Goal: Task Accomplishment & Management: Use online tool/utility

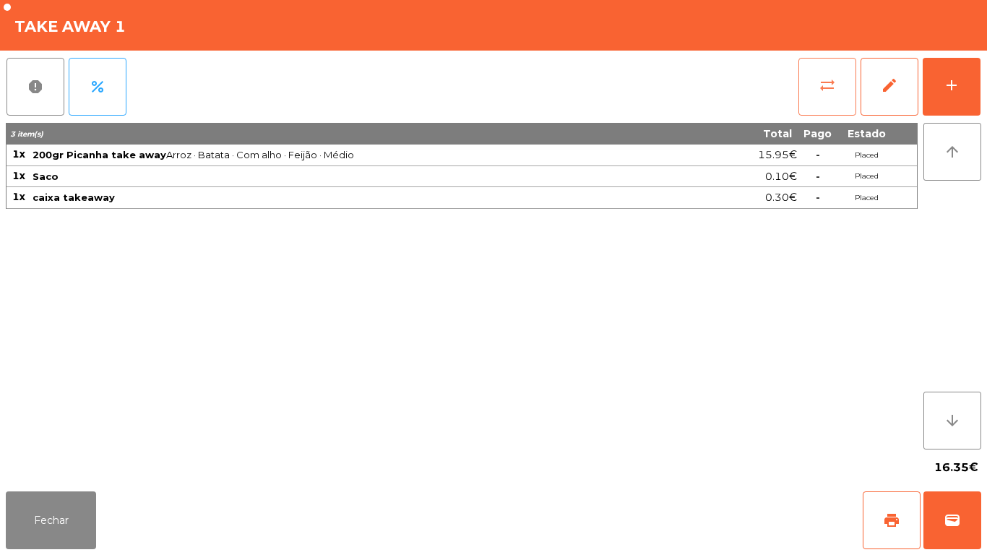
click at [813, 85] on button "sync_alt" at bounding box center [828, 87] width 58 height 58
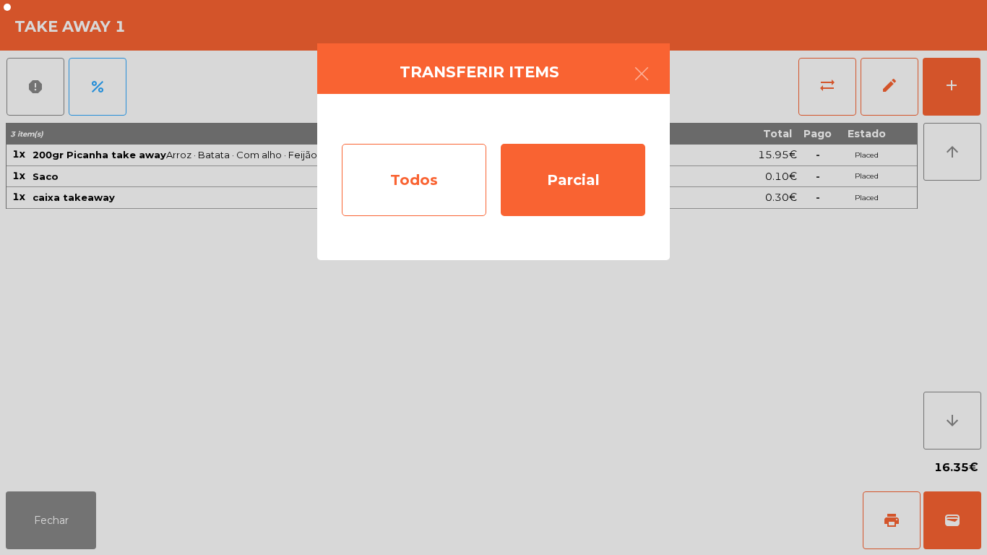
click at [432, 192] on div "Todos" at bounding box center [414, 180] width 145 height 72
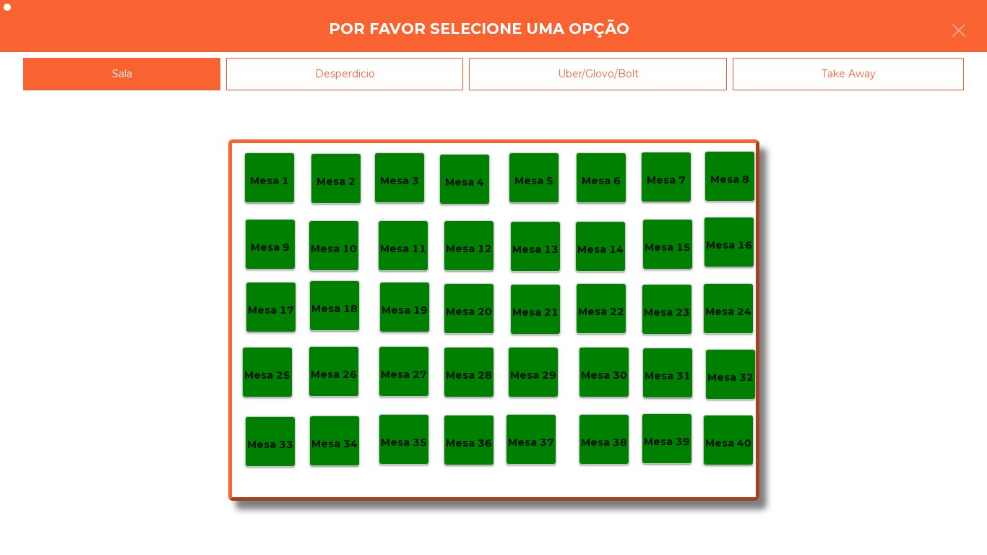
click at [742, 428] on div "Mesa 40" at bounding box center [728, 440] width 51 height 51
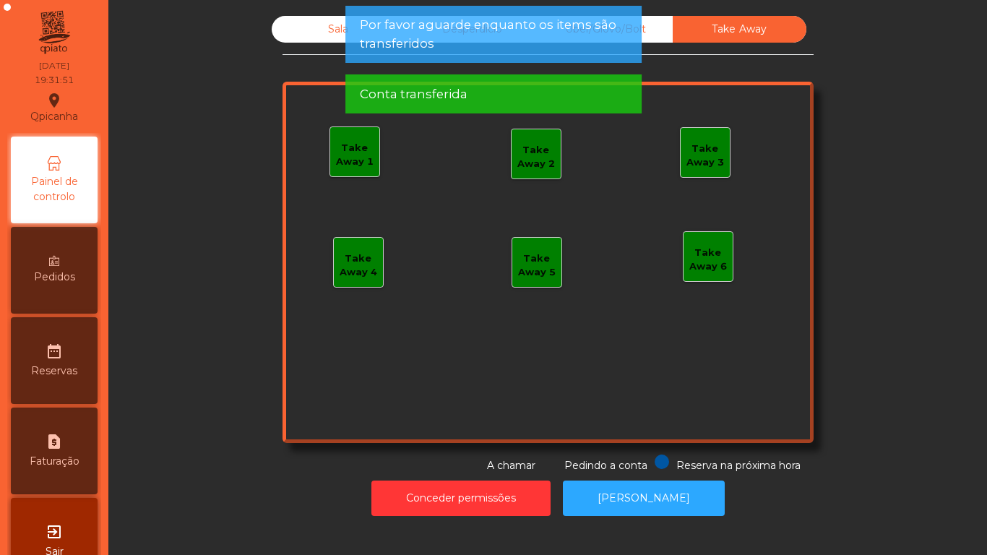
click at [653, 28] on div "Uber/Glovo/Bolt" at bounding box center [606, 29] width 134 height 27
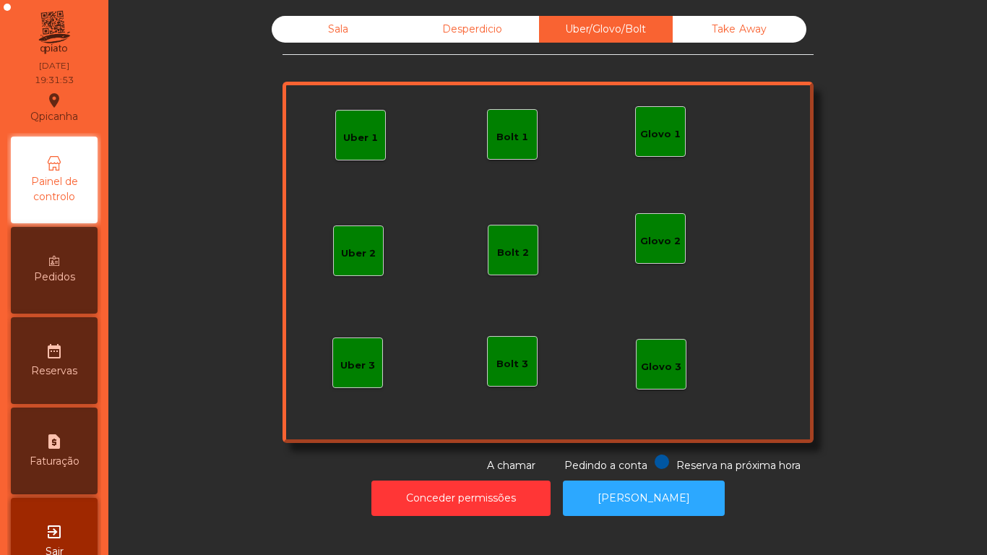
click at [482, 30] on div "Desperdicio" at bounding box center [472, 29] width 134 height 27
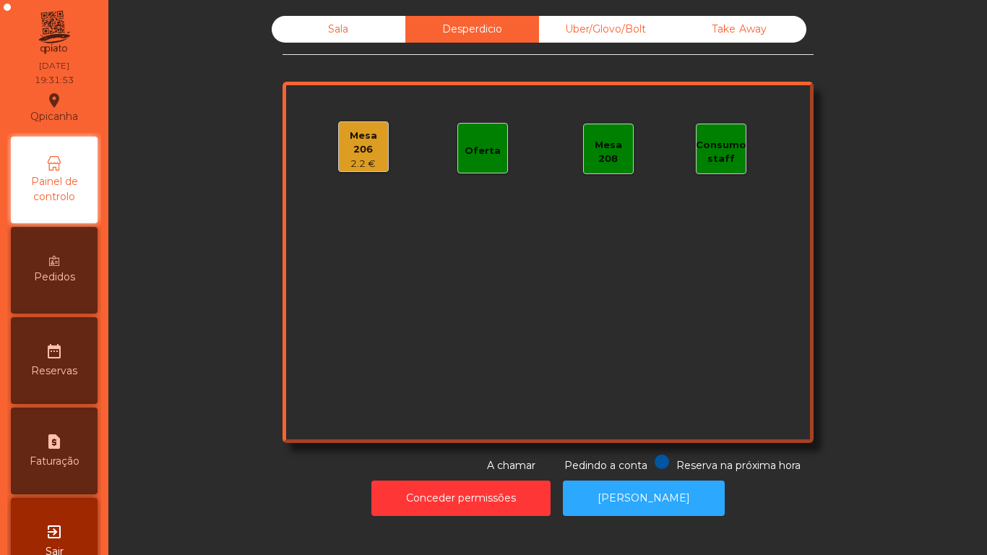
click at [351, 37] on div "Sala" at bounding box center [339, 29] width 134 height 27
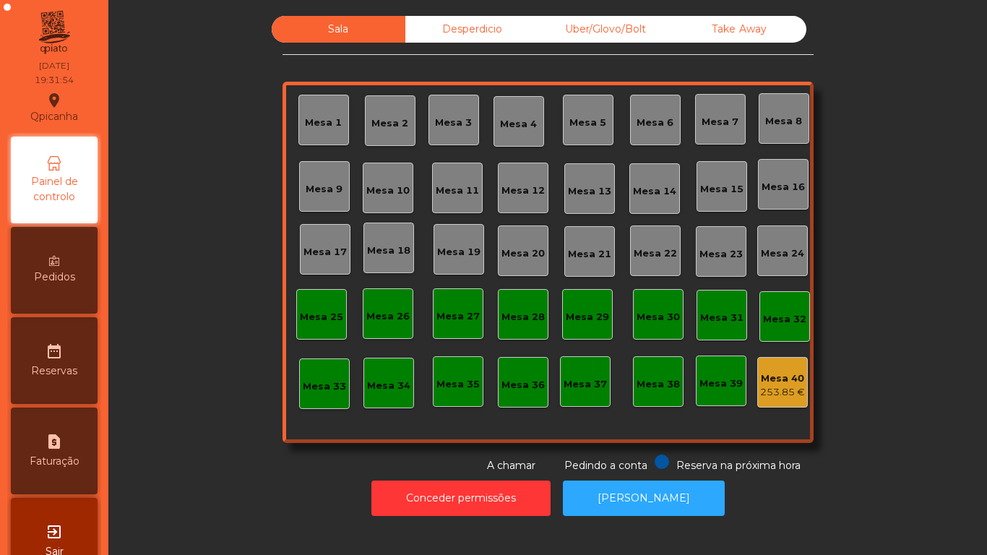
click at [486, 34] on div "Desperdicio" at bounding box center [472, 29] width 134 height 27
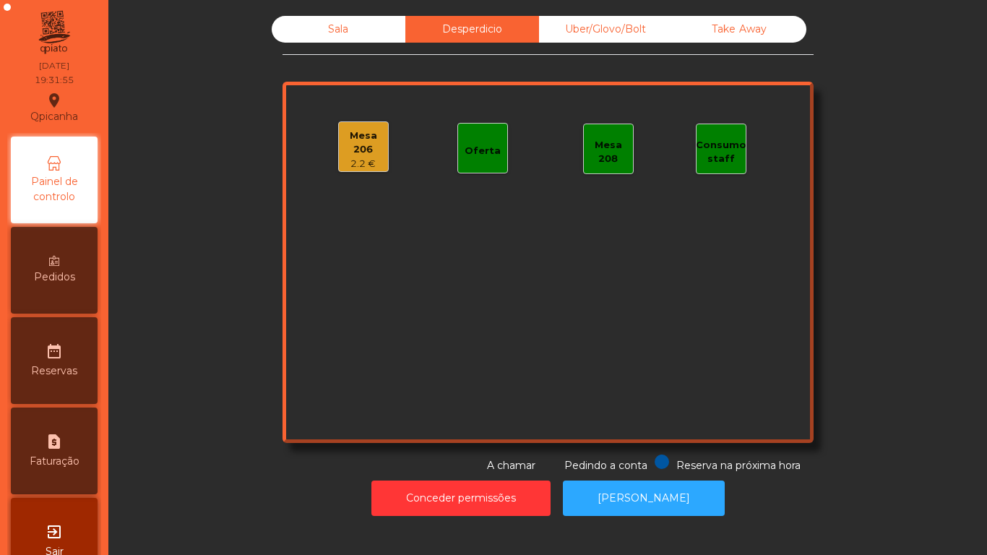
click at [360, 144] on div "Mesa 206" at bounding box center [363, 143] width 49 height 28
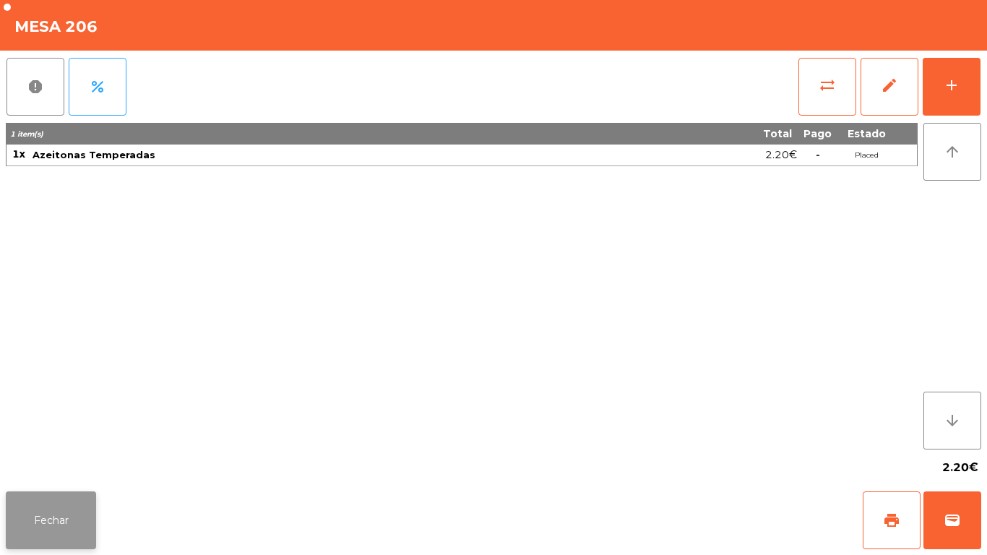
click at [78, 497] on button "Fechar" at bounding box center [51, 520] width 90 height 58
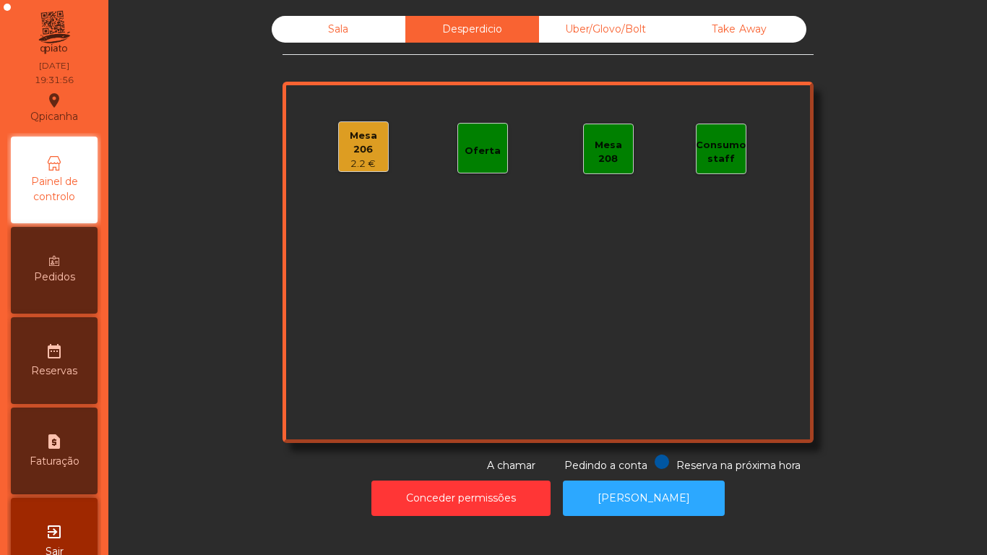
click at [337, 35] on div "Sala" at bounding box center [339, 29] width 134 height 27
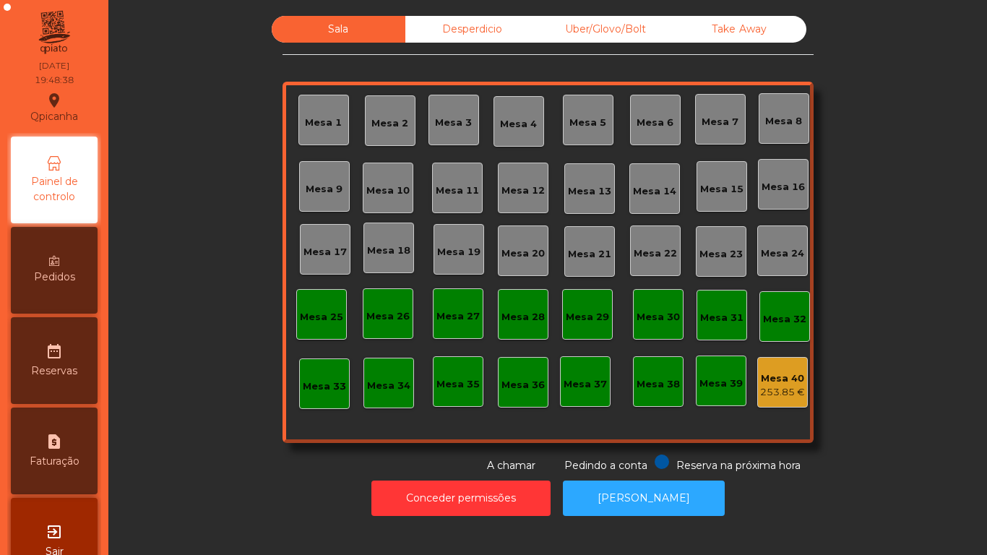
click at [332, 177] on div "Mesa 9" at bounding box center [324, 186] width 37 height 20
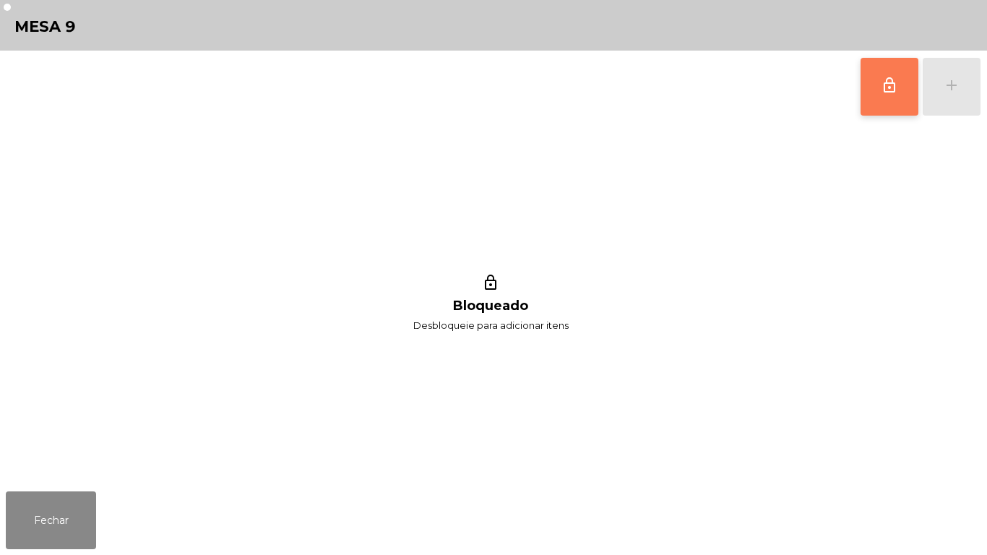
click at [864, 95] on button "lock_outline" at bounding box center [890, 87] width 58 height 58
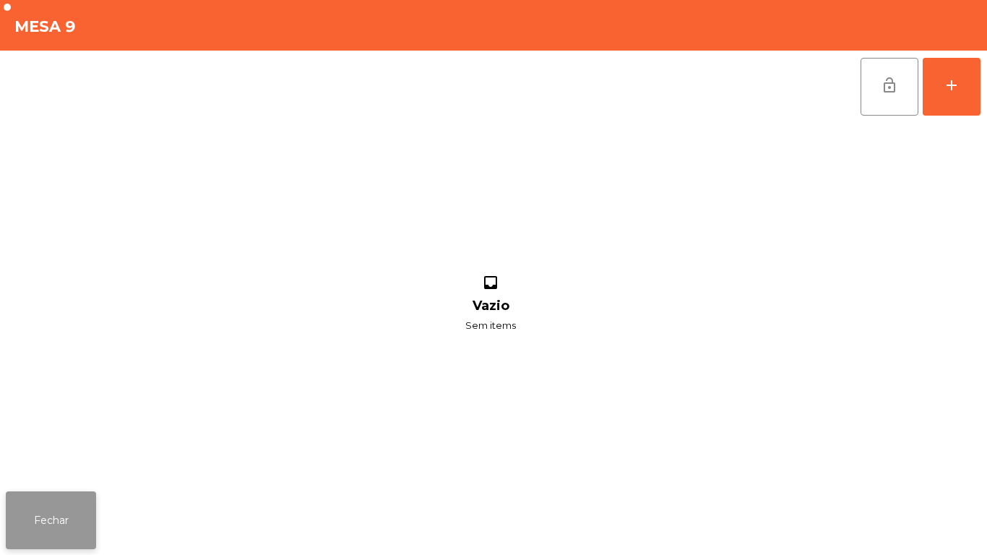
click at [93, 499] on button "Fechar" at bounding box center [51, 520] width 90 height 58
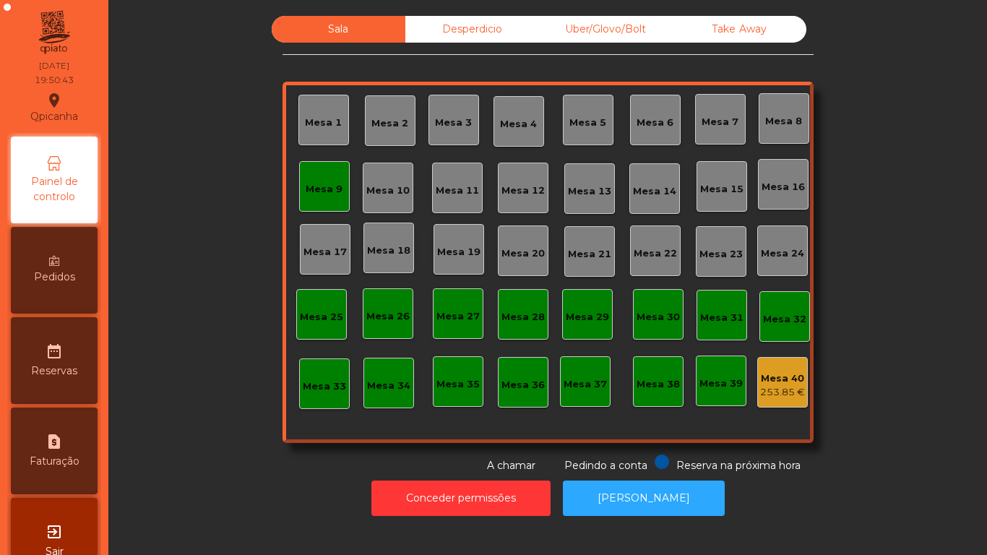
click at [325, 196] on div "Mesa 9" at bounding box center [324, 189] width 37 height 14
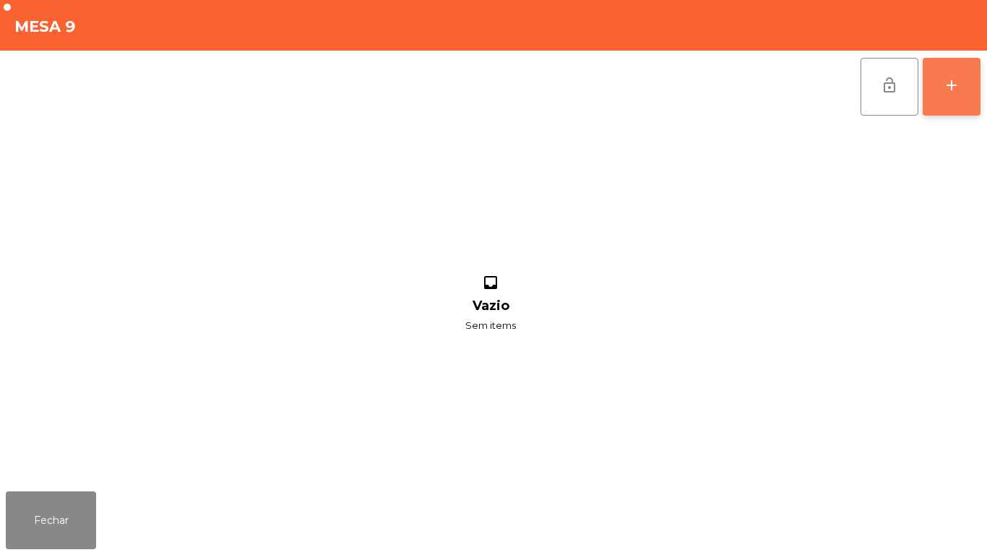
click at [952, 98] on button "add" at bounding box center [952, 87] width 58 height 58
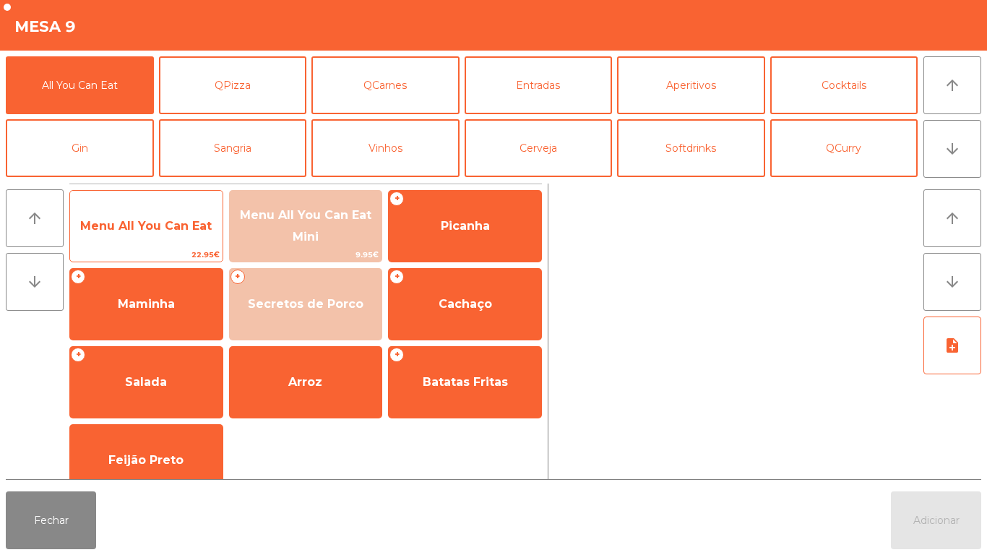
click at [166, 231] on span "Menu All You Can Eat" at bounding box center [146, 226] width 132 height 14
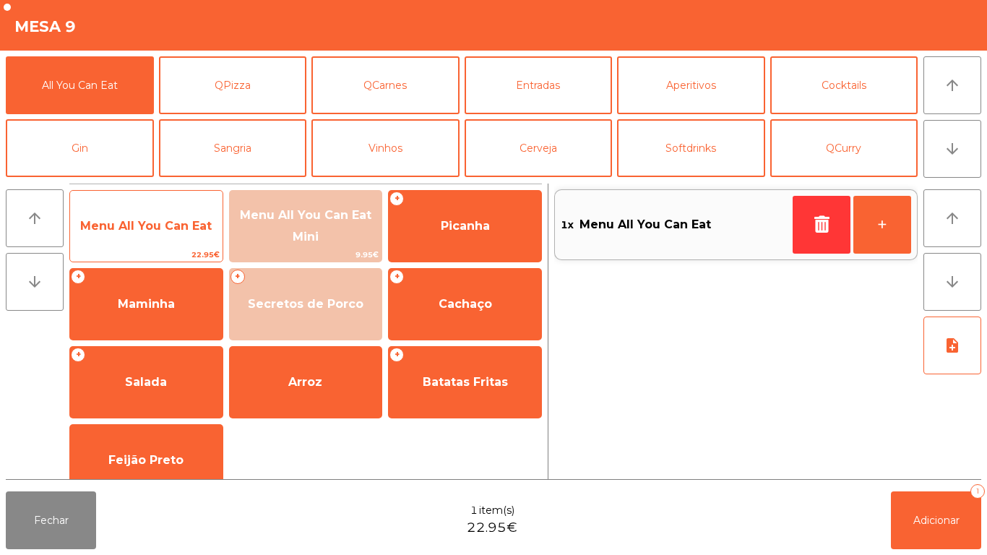
click at [152, 236] on span "Menu All You Can Eat" at bounding box center [146, 226] width 153 height 39
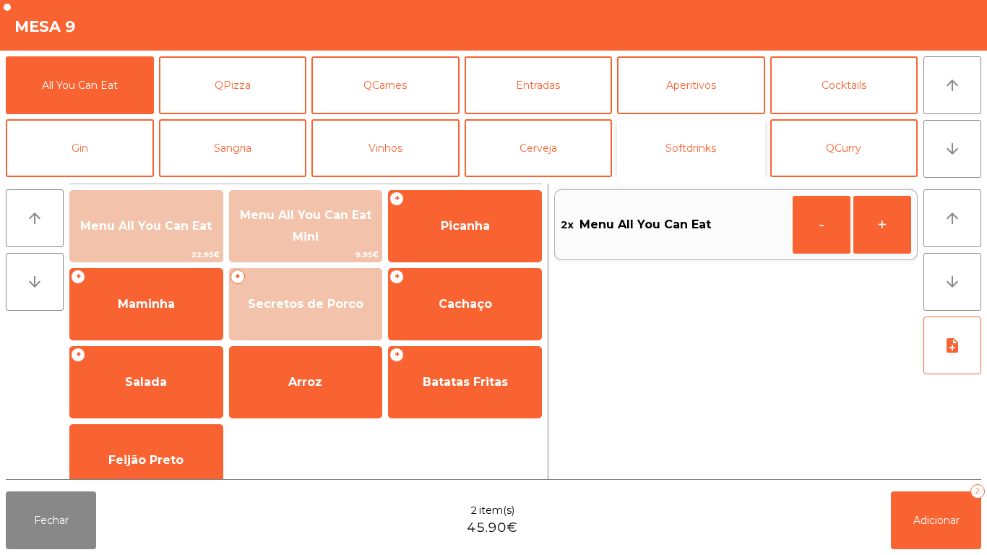
click at [713, 148] on button "Softdrinks" at bounding box center [691, 148] width 148 height 58
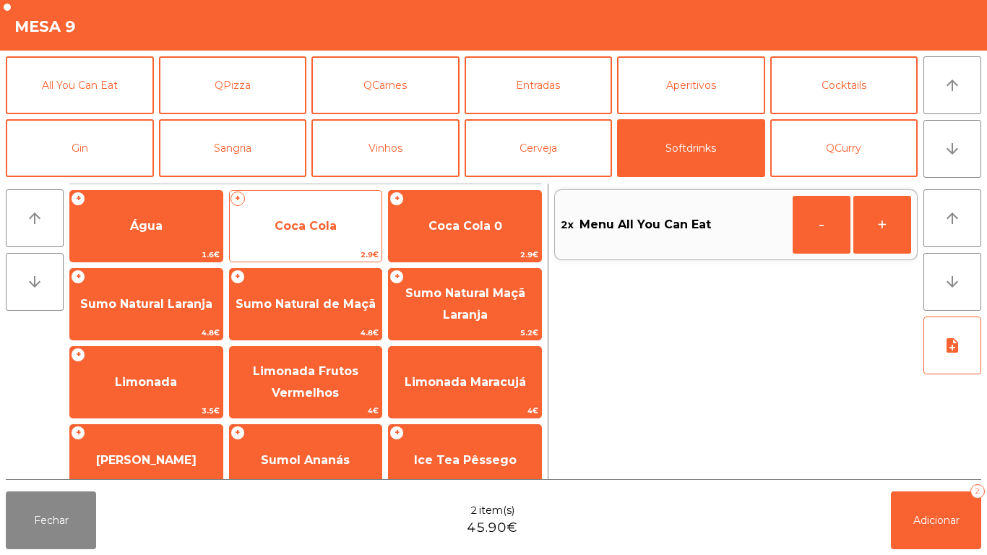
click at [309, 231] on span "Coca Cola" at bounding box center [306, 226] width 62 height 14
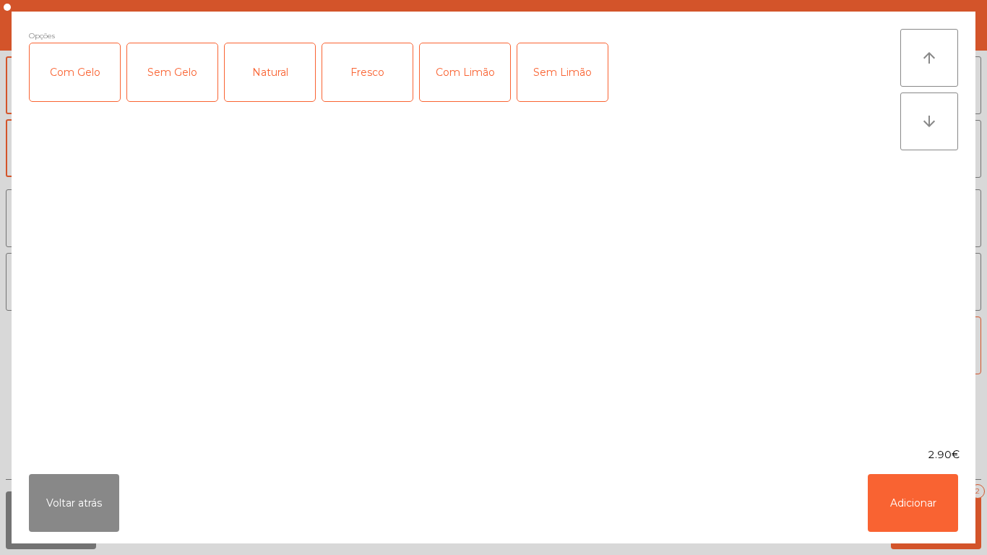
click at [564, 66] on div "Sem Limão" at bounding box center [563, 72] width 90 height 58
click at [176, 62] on div "Sem Gelo" at bounding box center [172, 72] width 90 height 58
click at [908, 495] on button "Adicionar" at bounding box center [913, 503] width 90 height 58
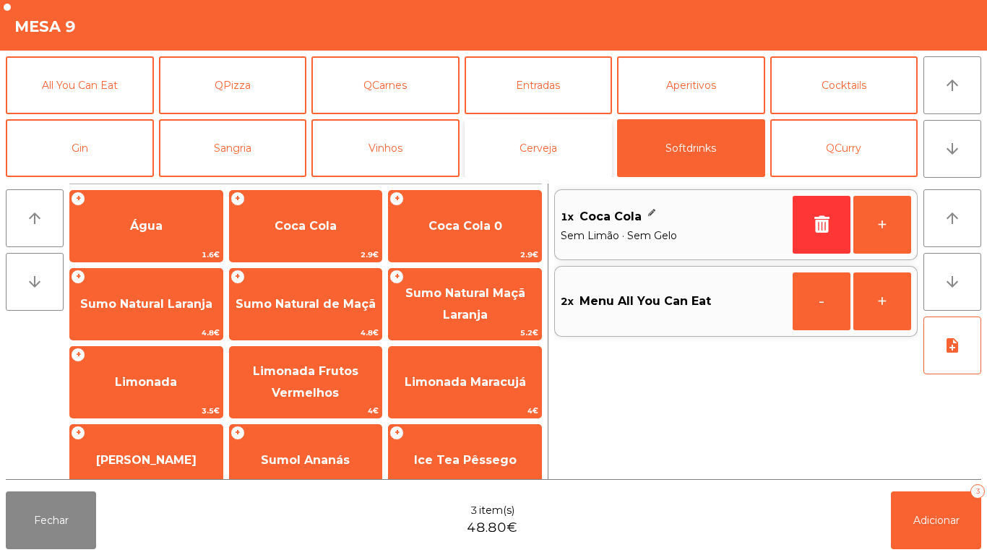
click at [552, 160] on button "Cerveja" at bounding box center [539, 148] width 148 height 58
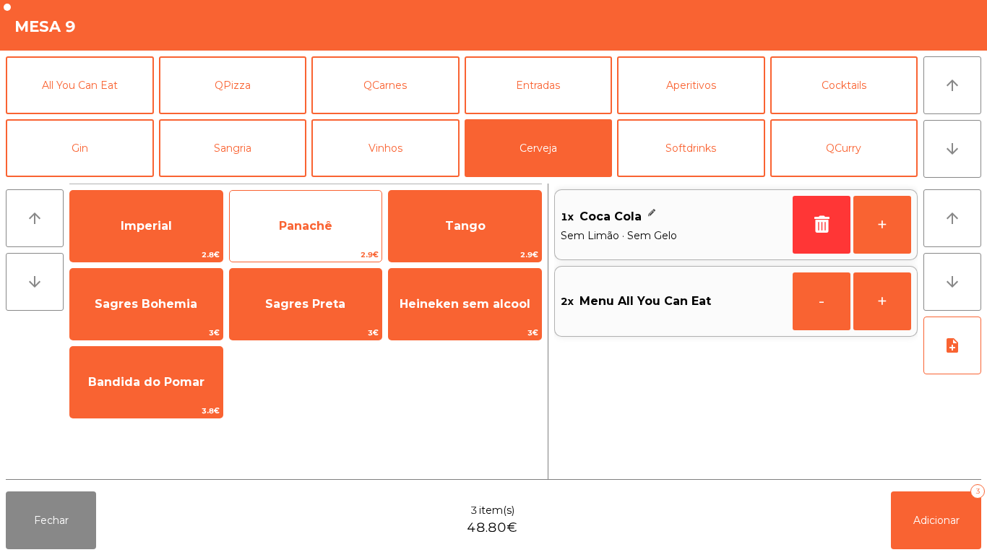
click at [303, 210] on span "Panachê" at bounding box center [306, 226] width 153 height 39
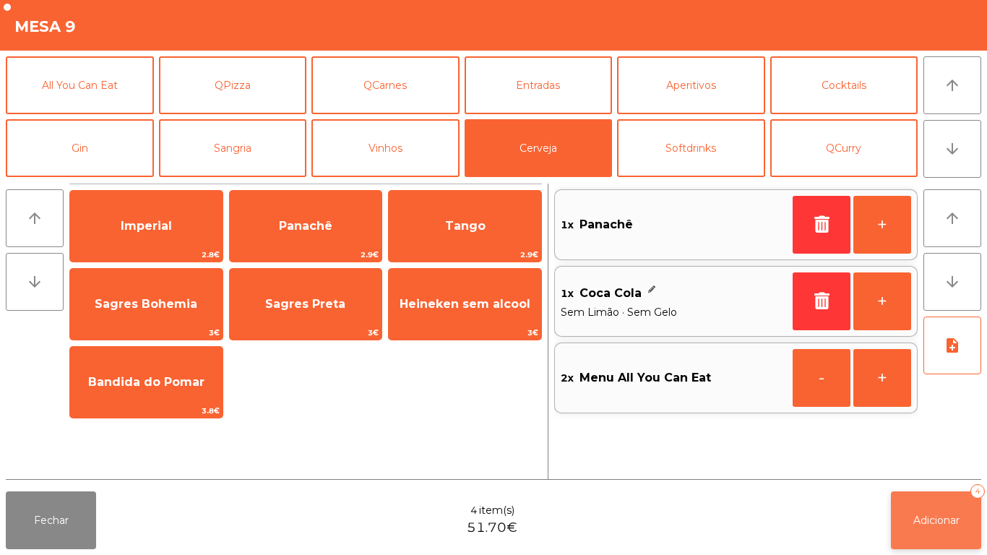
click at [944, 514] on span "Adicionar" at bounding box center [937, 520] width 46 height 13
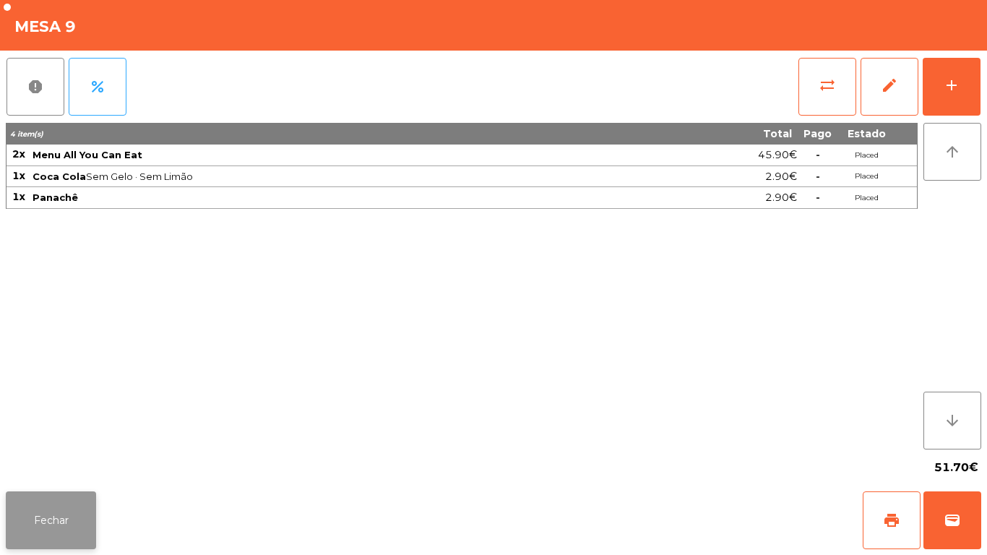
click at [44, 518] on button "Fechar" at bounding box center [51, 520] width 90 height 58
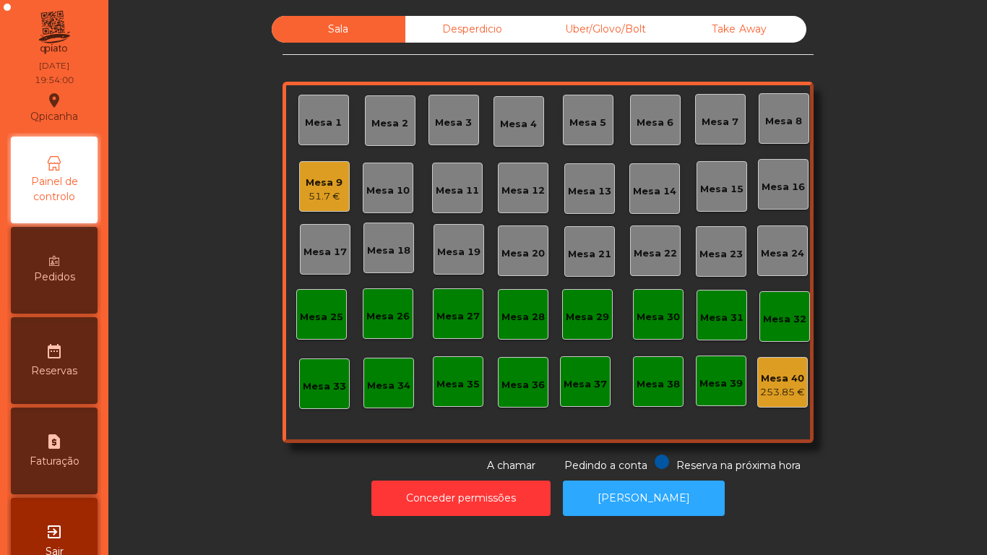
click at [332, 194] on div "51.7 €" at bounding box center [324, 196] width 37 height 14
